Goal: Register for event/course

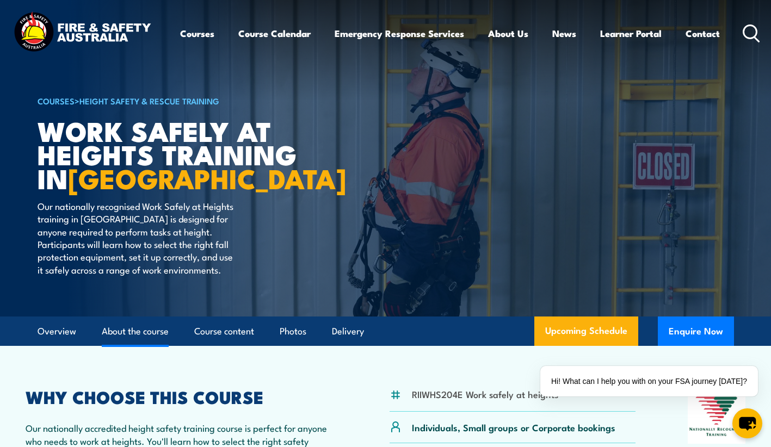
click at [147, 327] on link "About the course" at bounding box center [135, 331] width 67 height 29
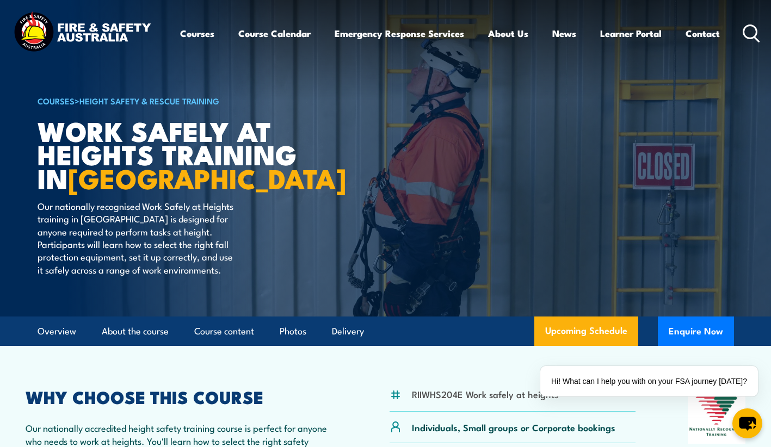
click at [102, 33] on img at bounding box center [82, 33] width 142 height 47
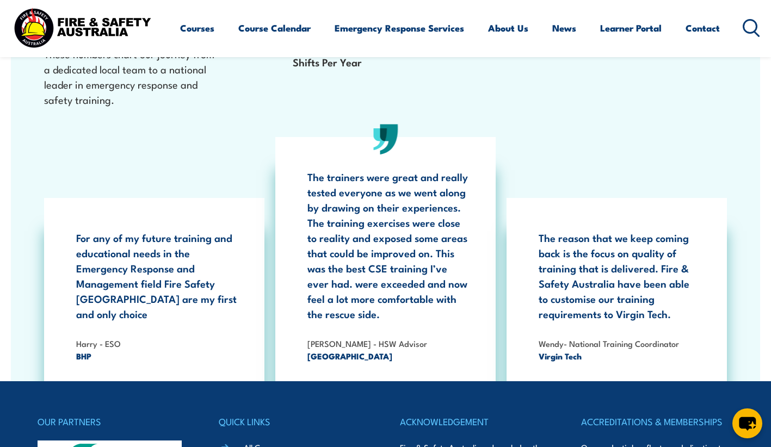
scroll to position [2320, 0]
